Goal: Navigation & Orientation: Find specific page/section

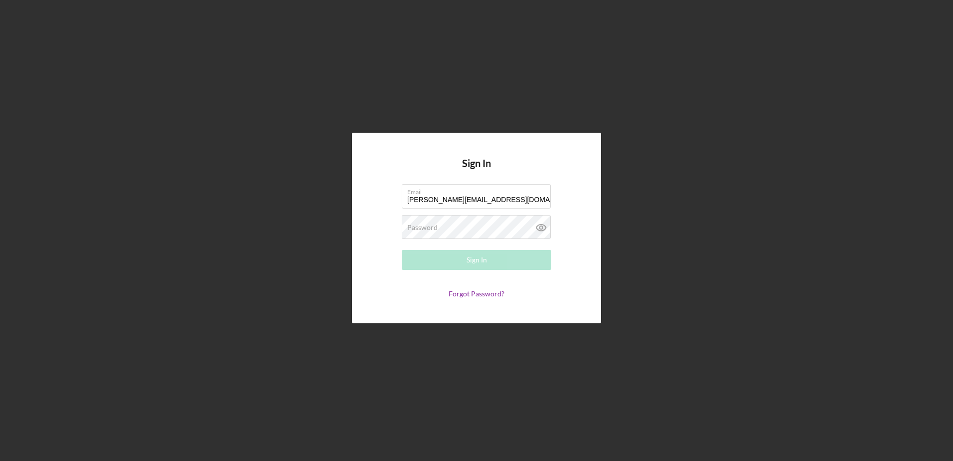
type input "[PERSON_NAME][EMAIL_ADDRESS][DOMAIN_NAME]"
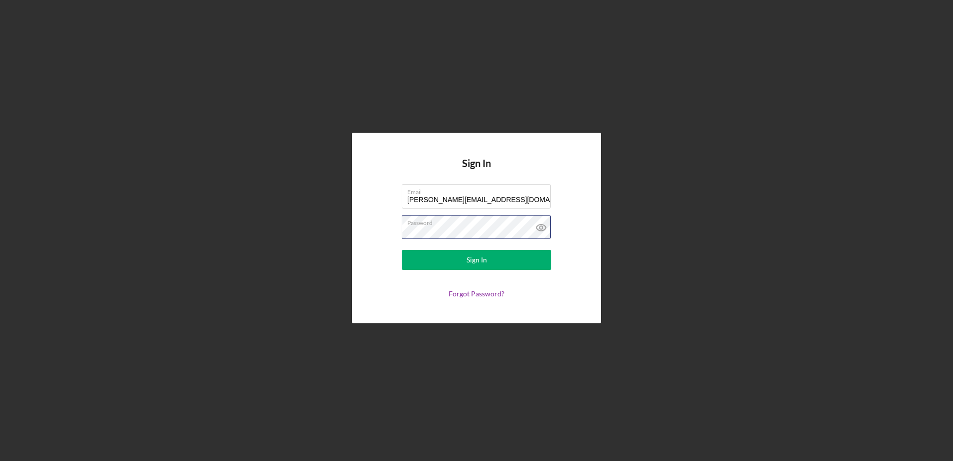
click at [402, 250] on button "Sign In" at bounding box center [477, 260] width 150 height 20
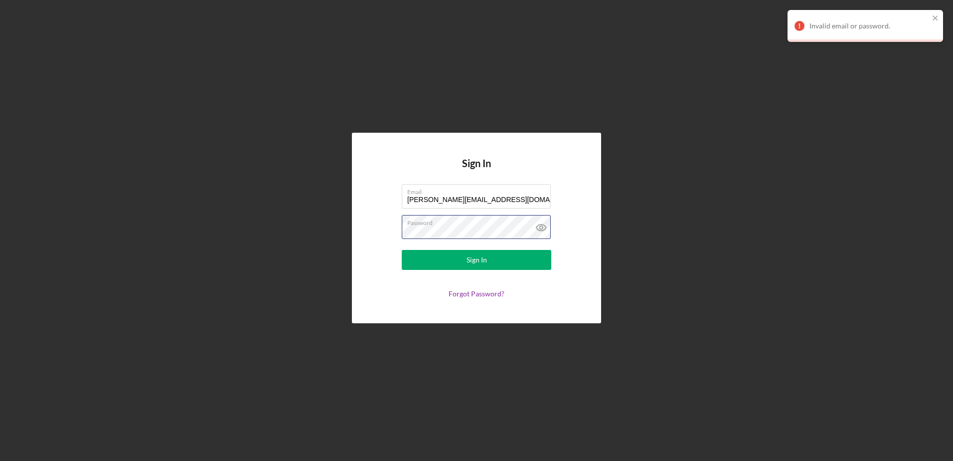
click at [376, 218] on div "Sign In Email [PERSON_NAME][EMAIL_ADDRESS][DOMAIN_NAME] Password Sign In Forgot…" at bounding box center [476, 228] width 249 height 190
click at [402, 250] on button "Sign In" at bounding box center [477, 260] width 150 height 20
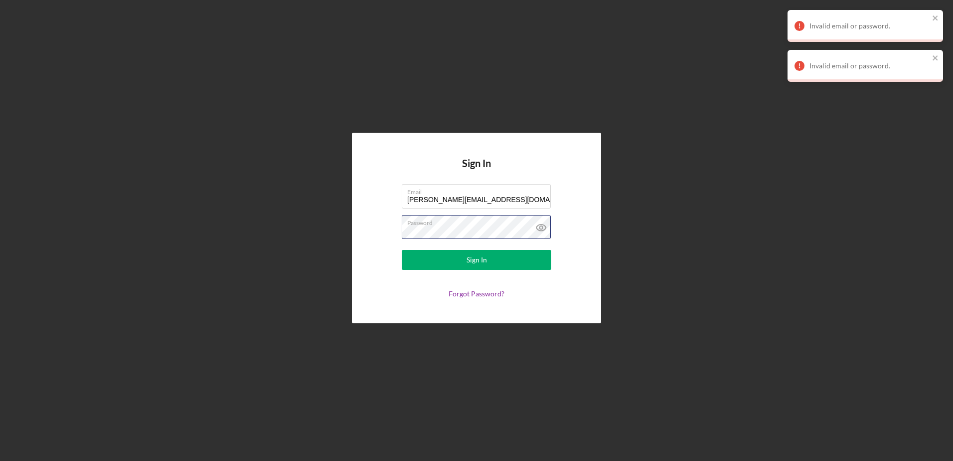
click at [361, 216] on div "Sign In Email [PERSON_NAME][EMAIL_ADDRESS][DOMAIN_NAME] Password Sign In Forgot…" at bounding box center [476, 228] width 249 height 190
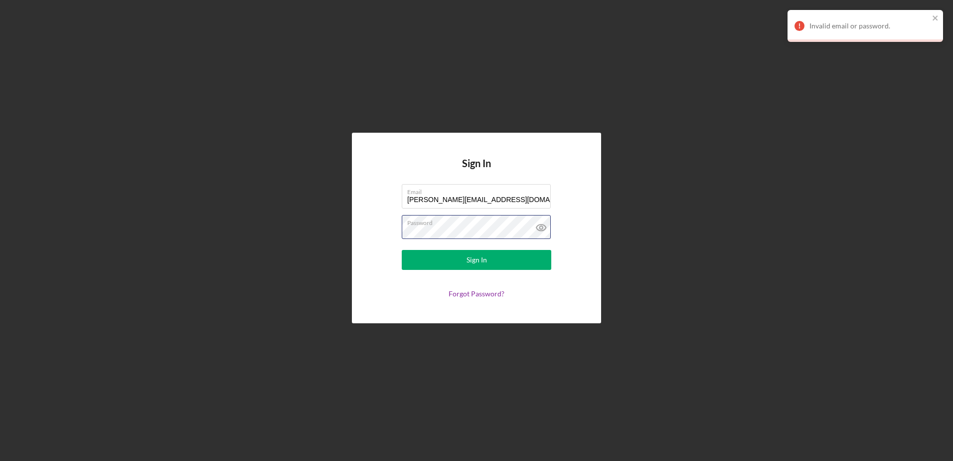
click at [402, 250] on button "Sign In" at bounding box center [477, 260] width 150 height 20
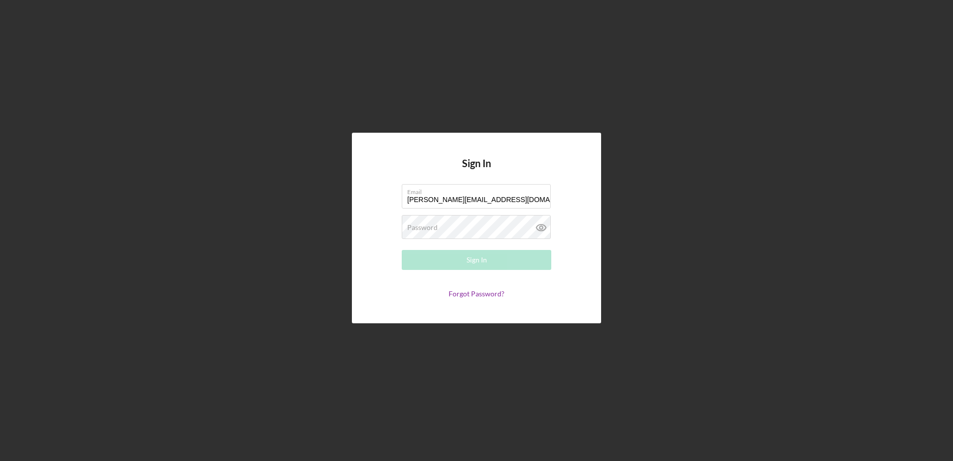
type input "[PERSON_NAME][EMAIL_ADDRESS][DOMAIN_NAME]"
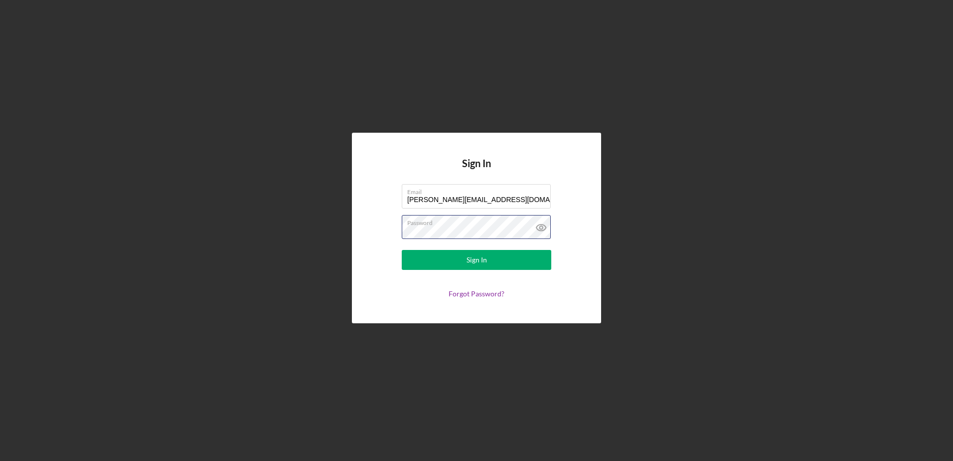
click at [402, 250] on button "Sign In" at bounding box center [477, 260] width 150 height 20
